Goal: Check status

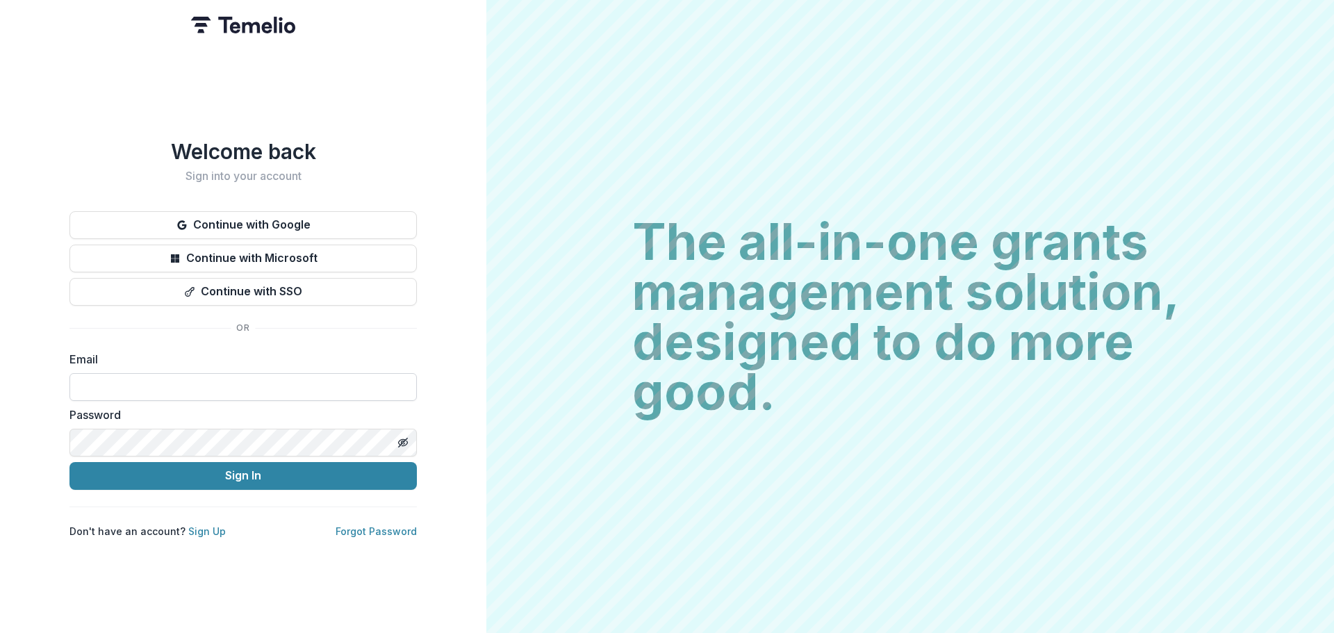
click at [180, 384] on input at bounding box center [242, 387] width 347 height 28
type input "**********"
click at [69, 462] on button "Sign In" at bounding box center [242, 476] width 347 height 28
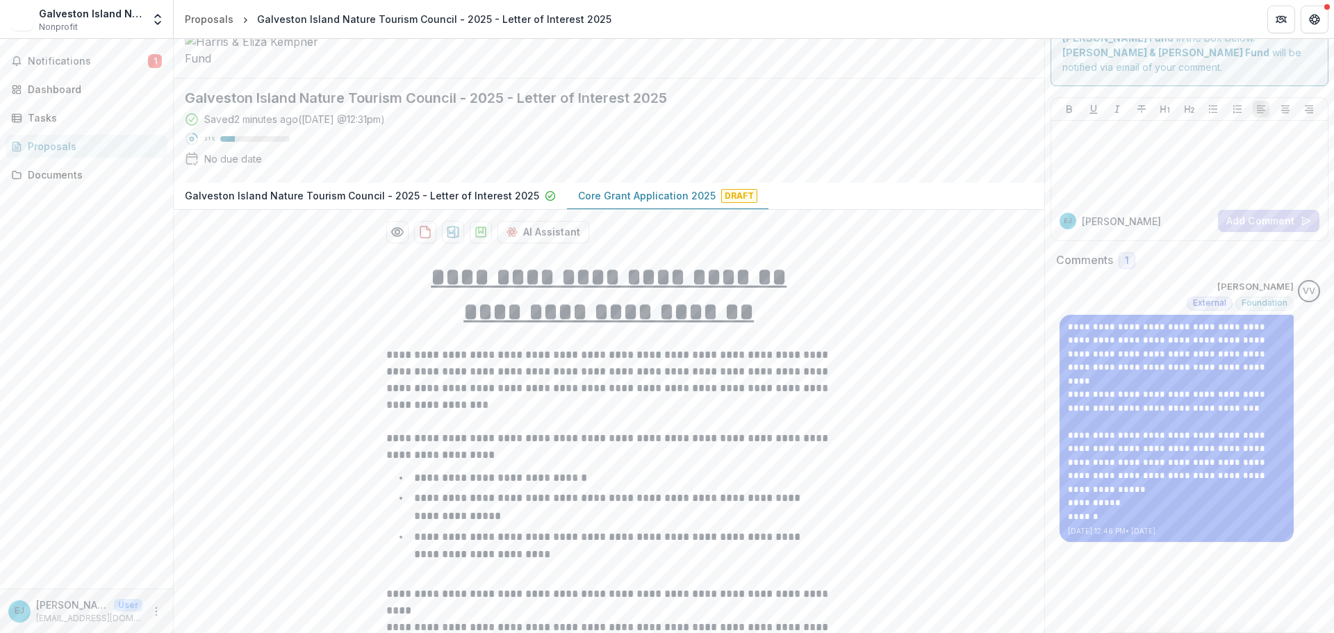
scroll to position [69, 0]
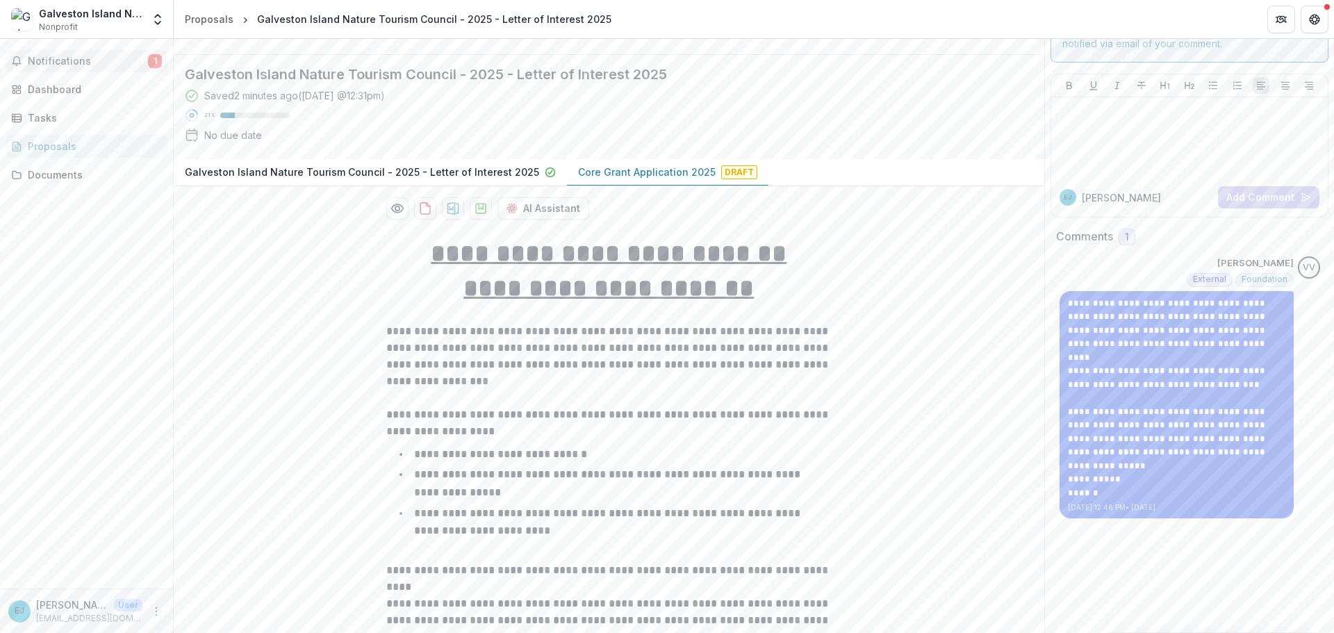
click at [88, 56] on span "Notifications" at bounding box center [88, 62] width 120 height 12
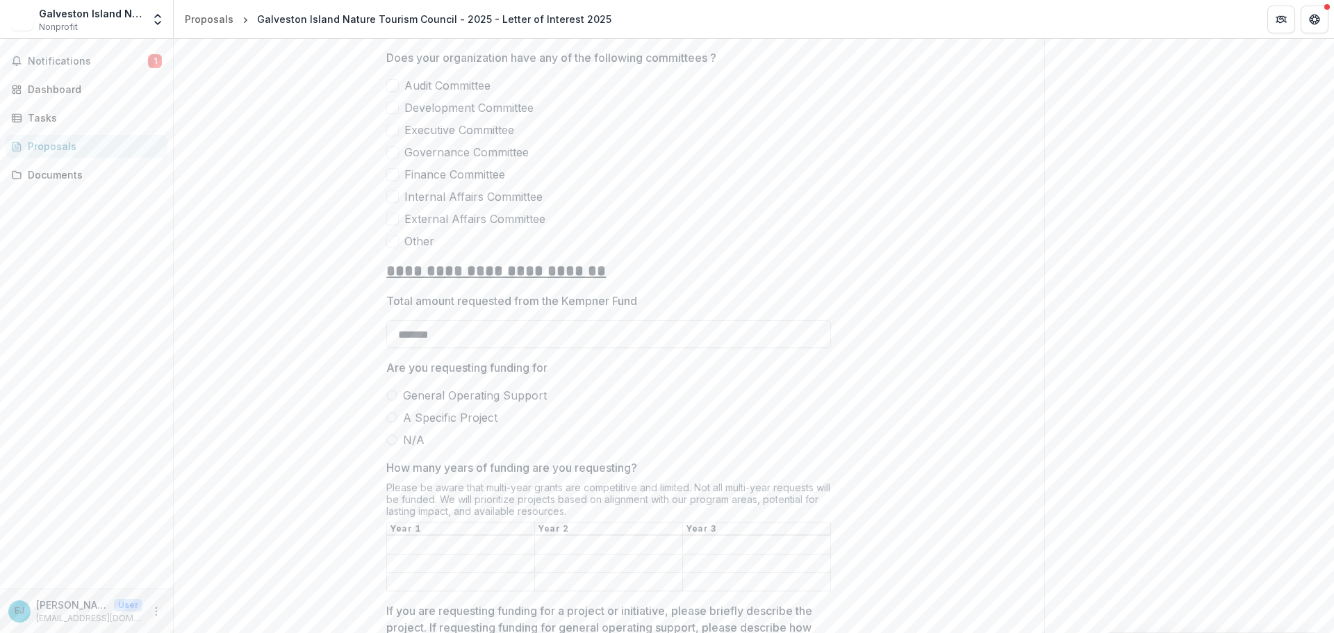
scroll to position [2362, 0]
